Goal: Task Accomplishment & Management: Complete application form

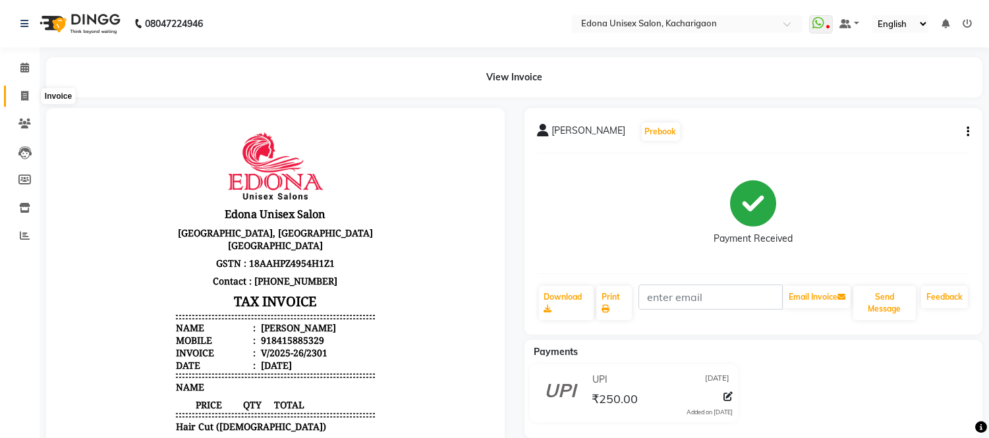
click at [23, 94] on icon at bounding box center [24, 96] width 7 height 10
select select "service"
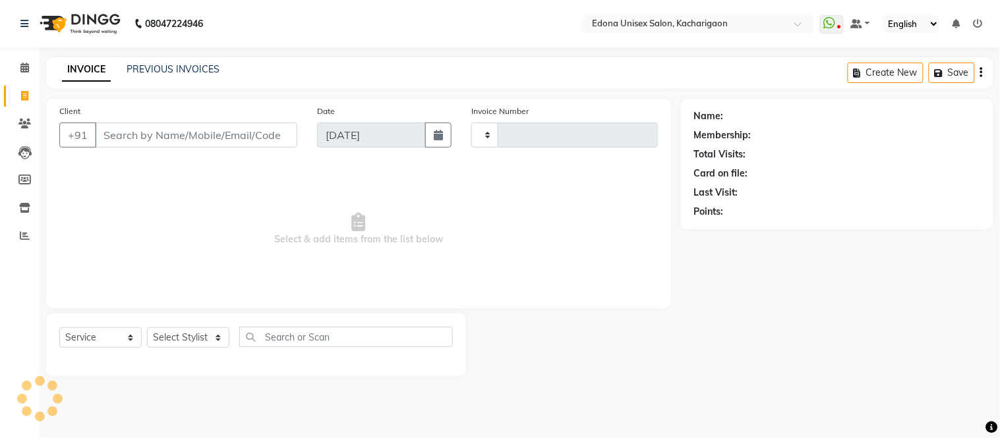
type input "2302"
select select "5389"
click at [173, 339] on select "Select Stylist" at bounding box center [188, 338] width 82 height 20
select select "35945"
click at [147, 328] on select "Select Stylist Admin Anju Sonar Bir Basumtary [PERSON_NAME] [PERSON_NAME] Hombr…" at bounding box center [188, 338] width 82 height 20
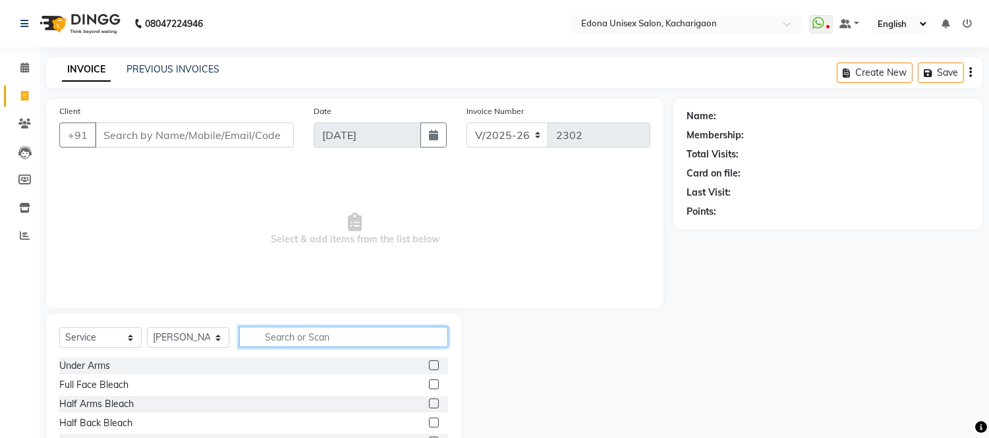
drag, startPoint x: 326, startPoint y: 343, endPoint x: 337, endPoint y: 339, distance: 11.0
click at [326, 341] on input "text" at bounding box center [343, 337] width 209 height 20
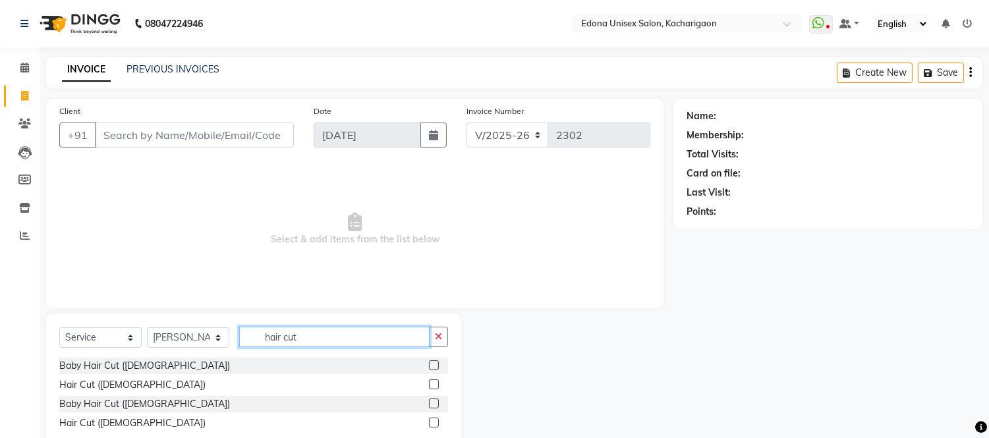
type input "hair cut"
click at [434, 386] on label at bounding box center [434, 385] width 10 height 10
click at [434, 386] on input "checkbox" at bounding box center [433, 385] width 9 height 9
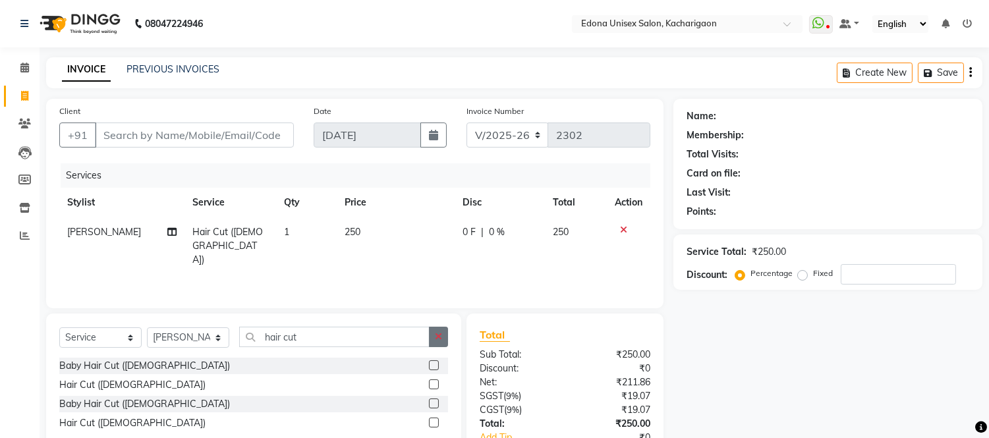
checkbox input "false"
click at [444, 339] on button "button" at bounding box center [438, 337] width 19 height 20
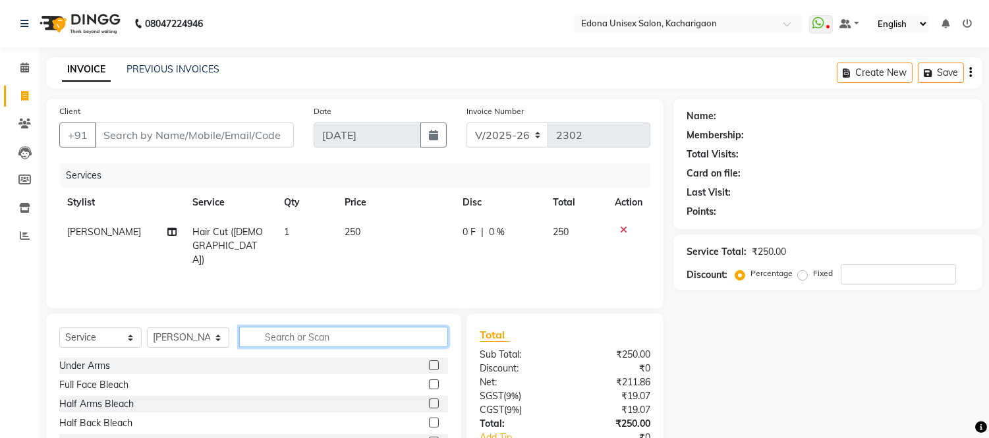
click at [403, 337] on input "text" at bounding box center [343, 337] width 209 height 20
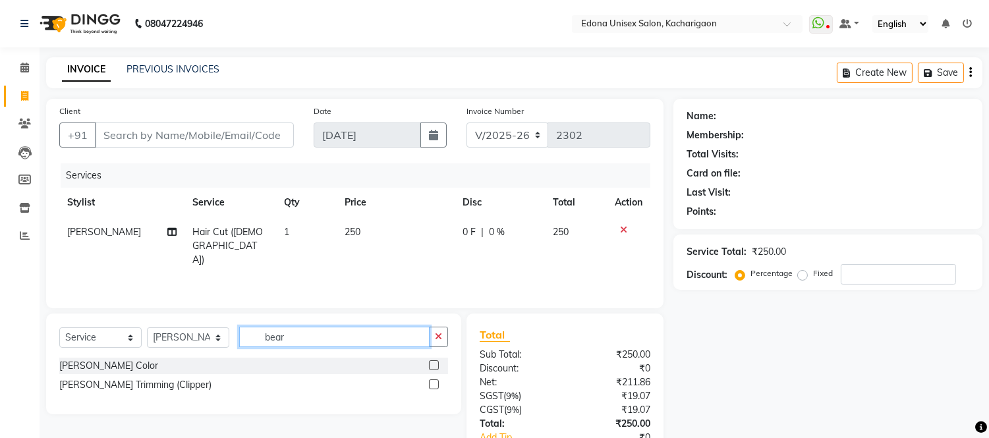
type input "bear"
click at [435, 385] on label at bounding box center [434, 385] width 10 height 10
click at [435, 385] on input "checkbox" at bounding box center [433, 385] width 9 height 9
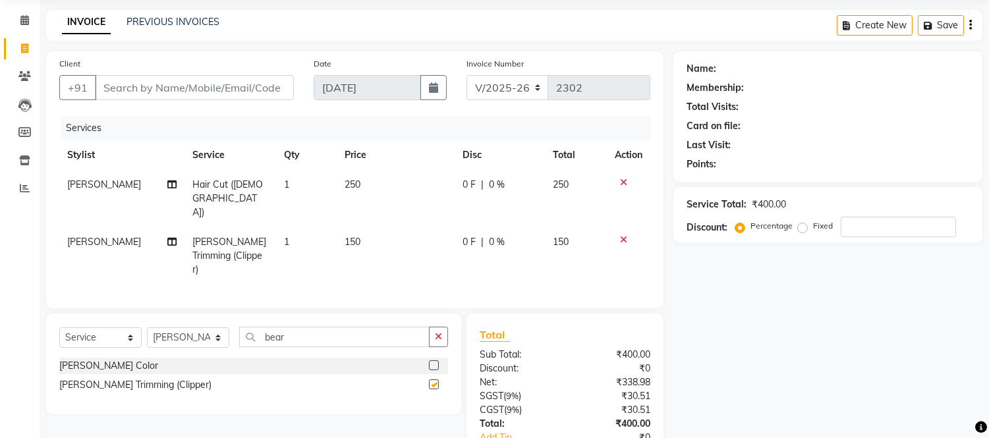
checkbox input "false"
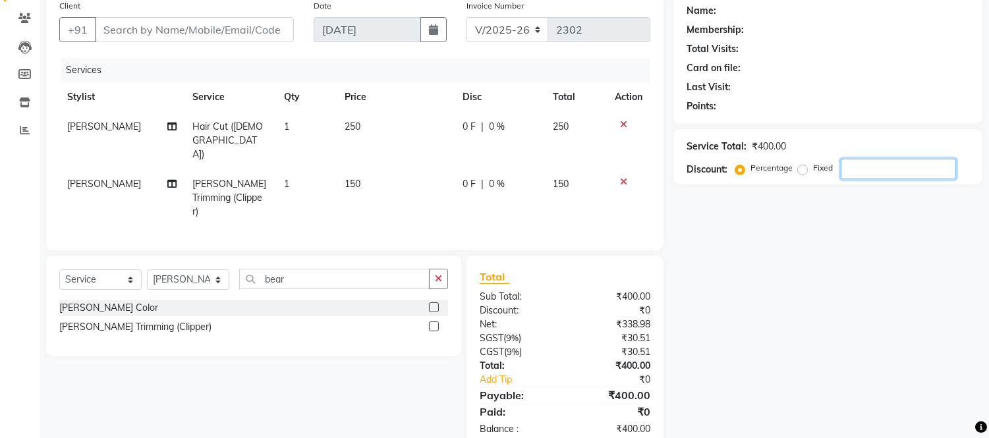
click at [902, 160] on input "number" at bounding box center [898, 169] width 115 height 20
type input "25"
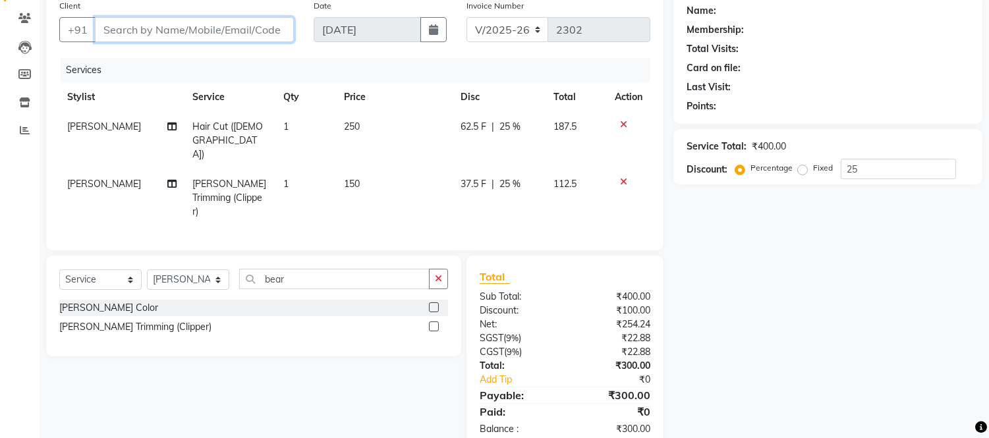
click at [235, 27] on input "Client" at bounding box center [194, 29] width 199 height 25
type input "S"
type input "0"
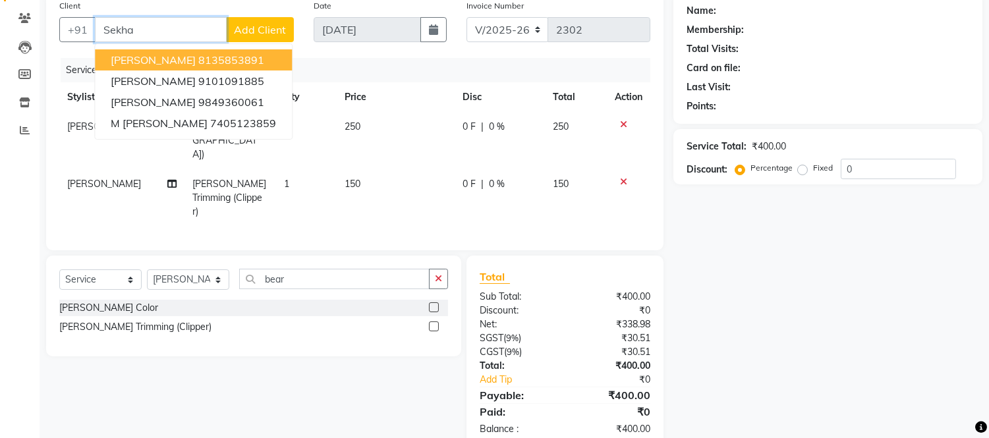
click at [198, 53] on ngb-highlight "8135853891" at bounding box center [231, 59] width 66 height 13
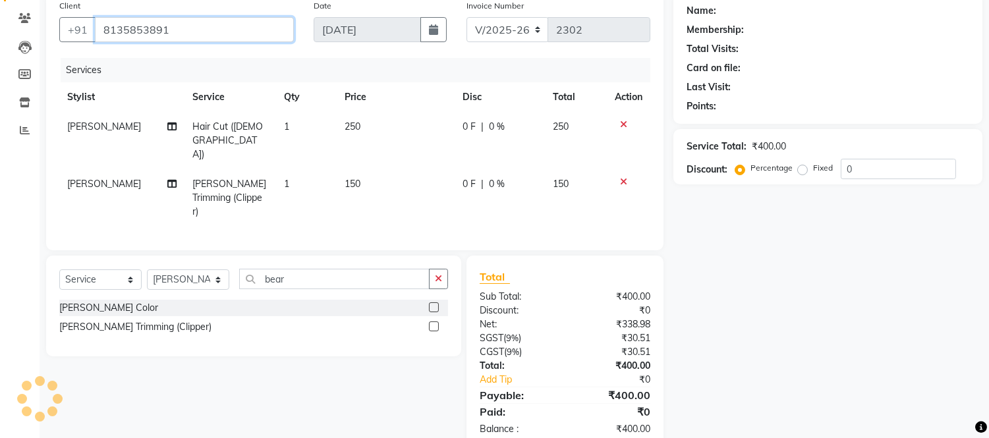
type input "8135853891"
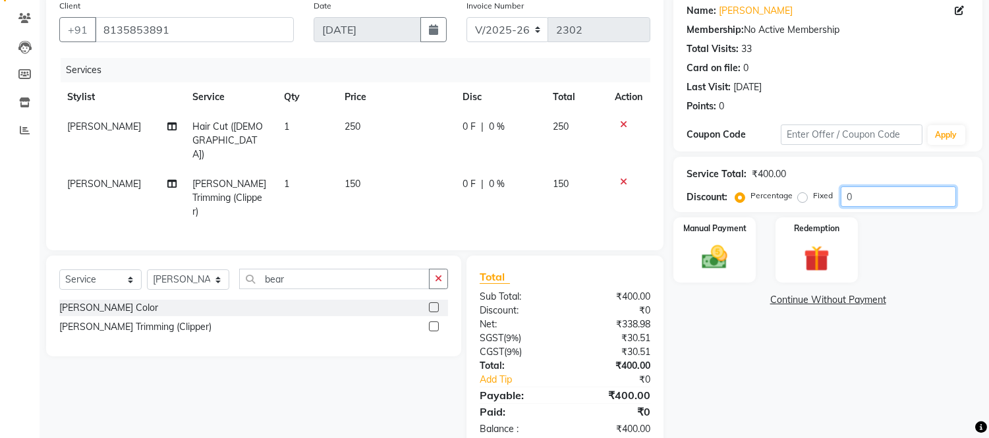
click at [887, 192] on input "0" at bounding box center [898, 197] width 115 height 20
type input "25"
click at [734, 254] on img at bounding box center [715, 258] width 44 height 31
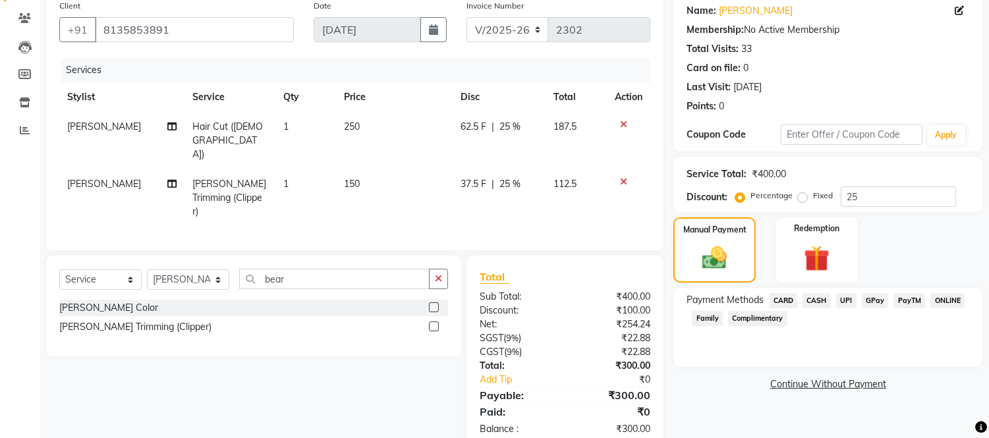
click at [838, 298] on span "UPI" at bounding box center [846, 300] width 20 height 15
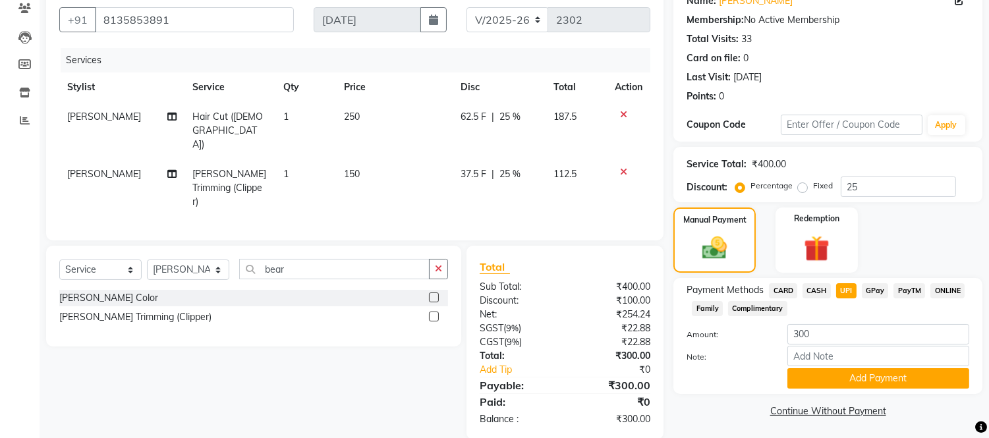
scroll to position [117, 0]
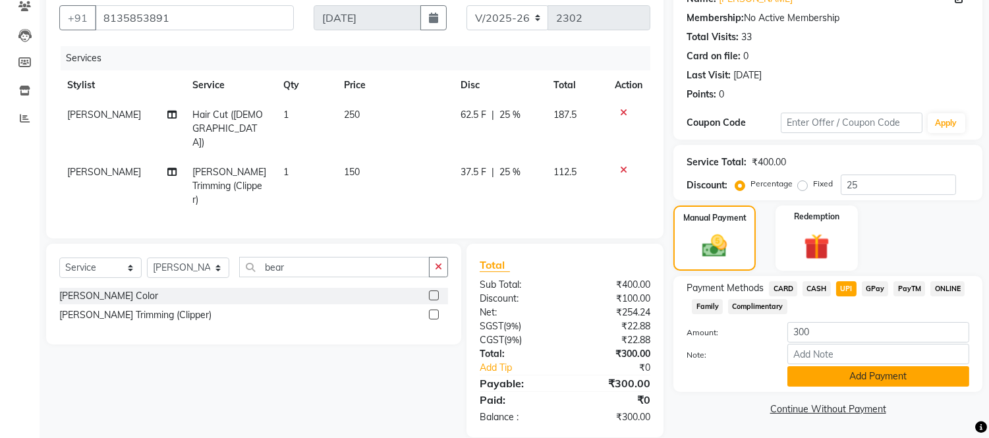
click at [833, 379] on button "Add Payment" at bounding box center [879, 376] width 182 height 20
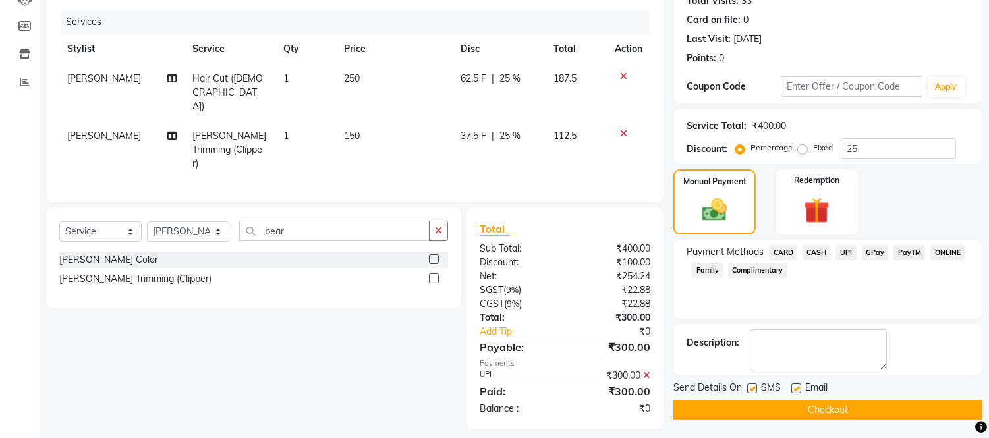
scroll to position [154, 0]
click at [895, 413] on button "Checkout" at bounding box center [828, 409] width 309 height 20
